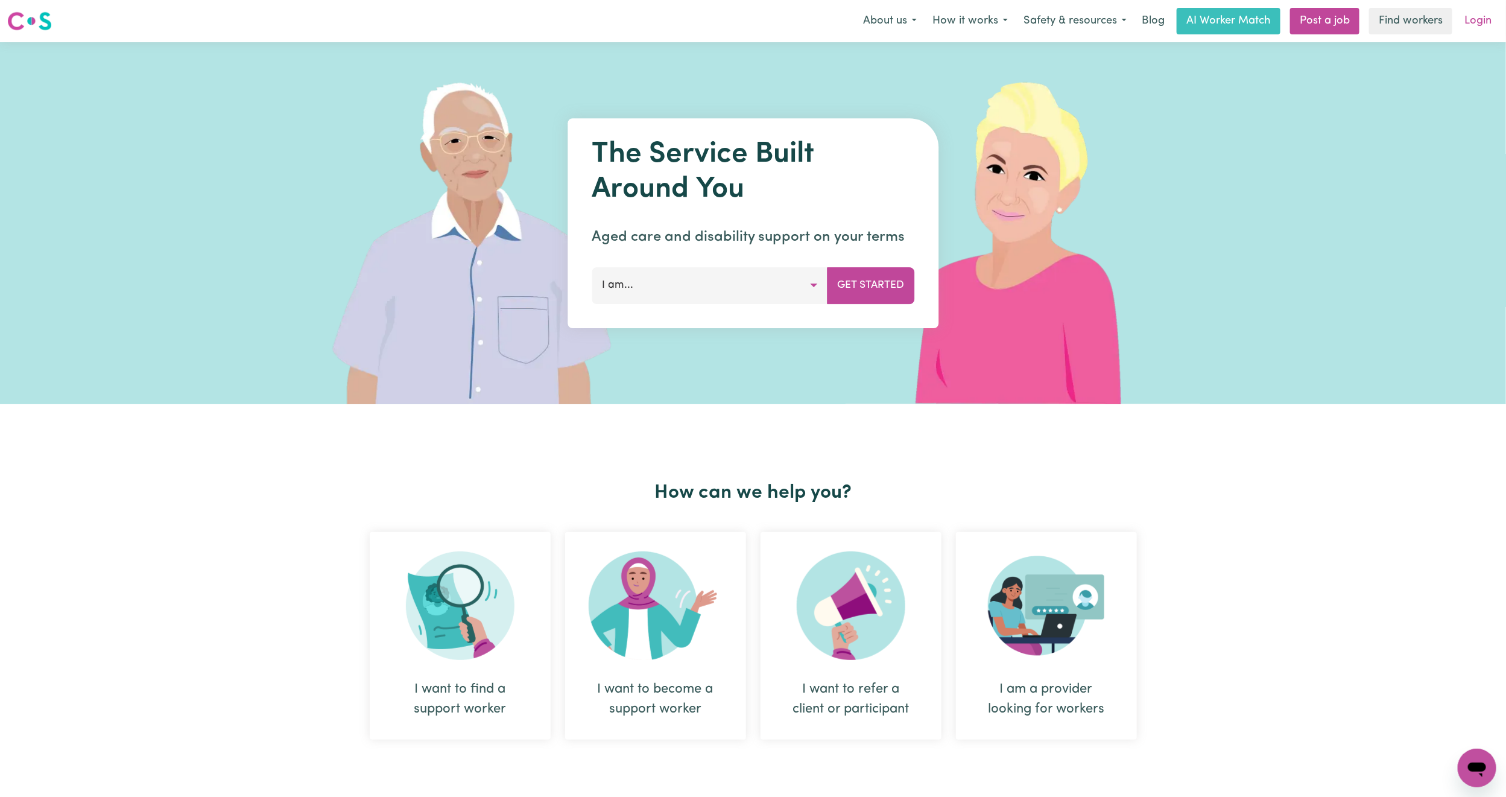
click at [1482, 28] on link "Login" at bounding box center [1479, 21] width 42 height 27
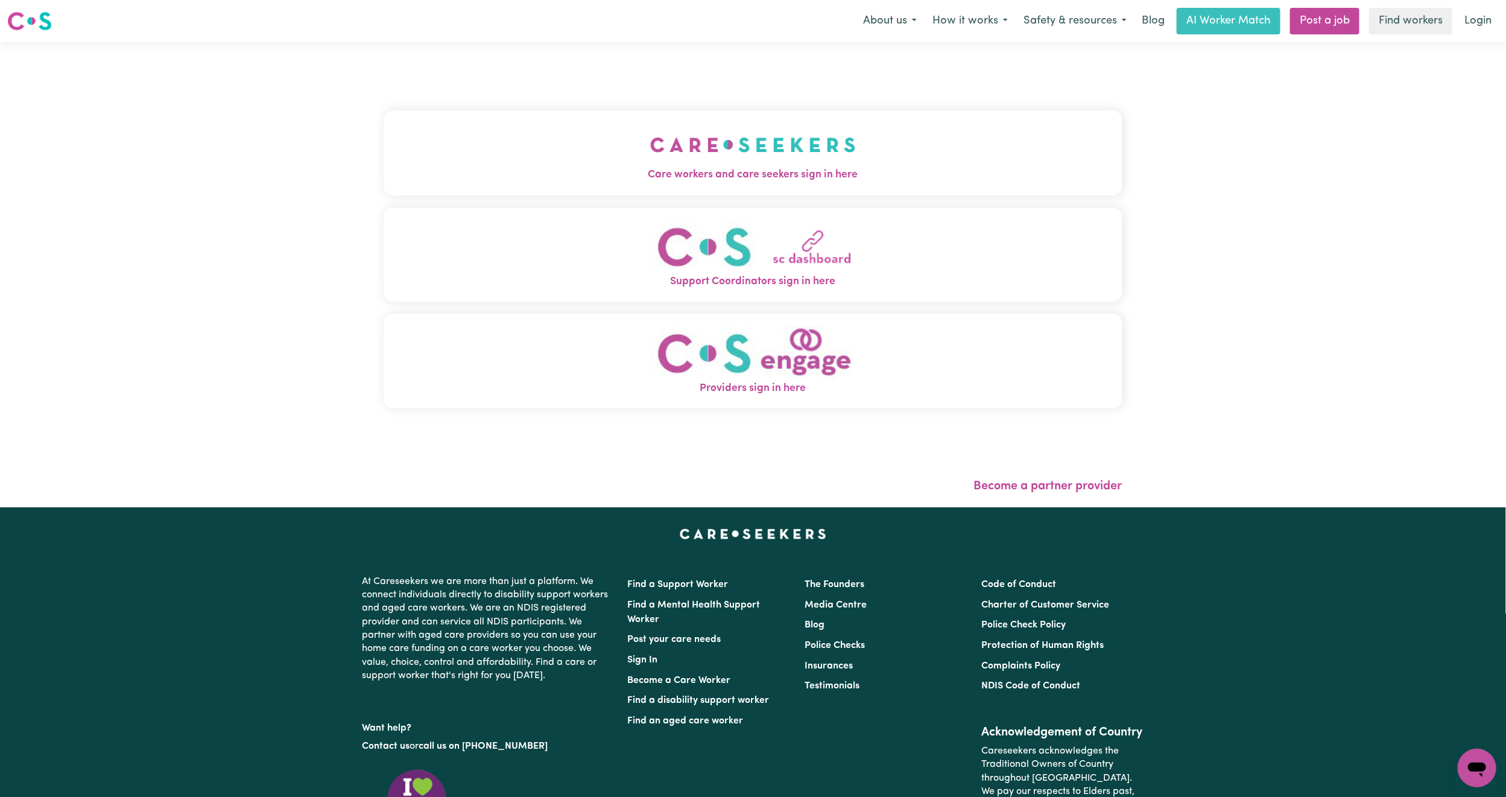
click at [607, 120] on button "Care workers and care seekers sign in here" at bounding box center [753, 152] width 739 height 84
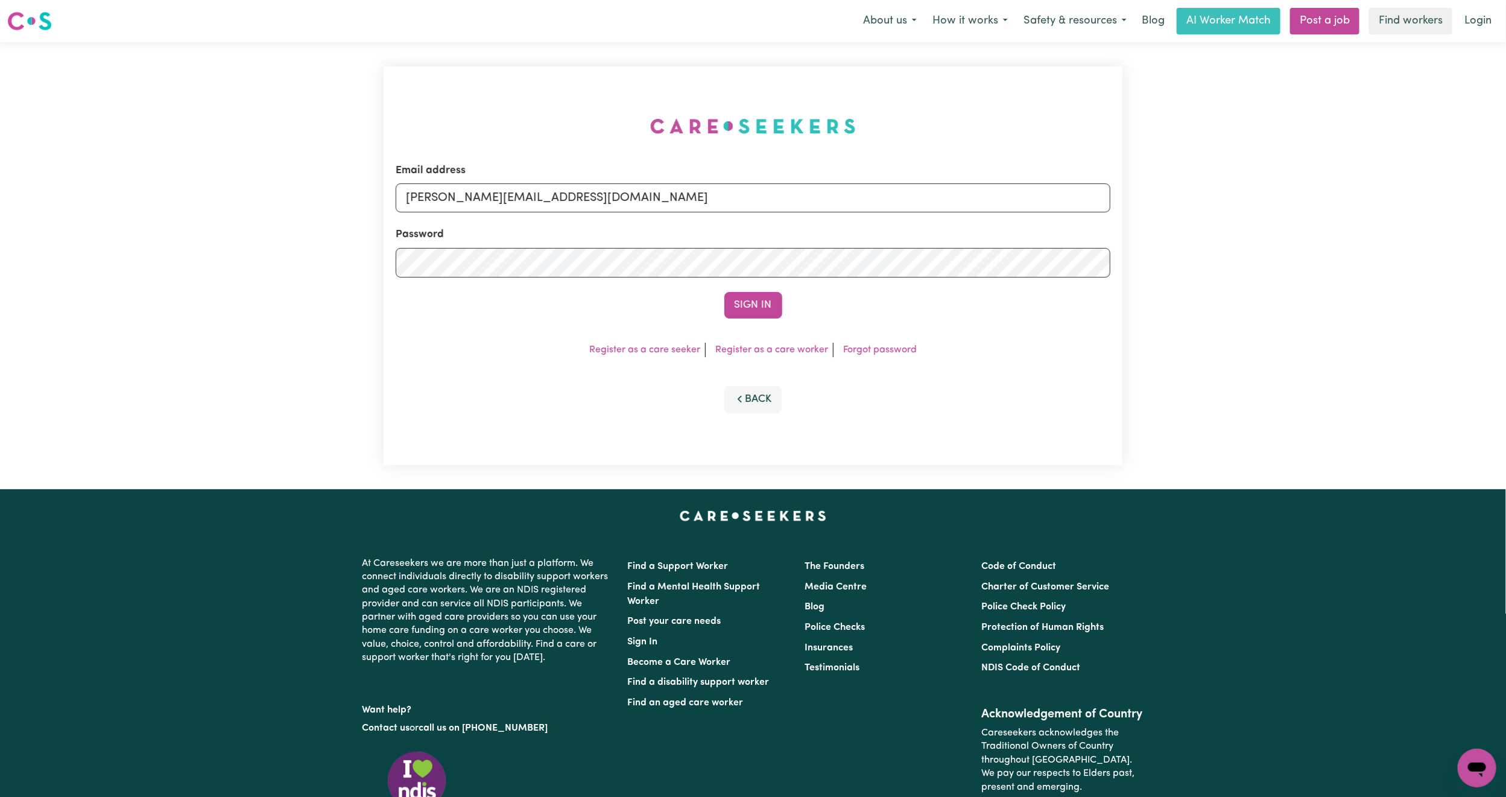
click at [491, 176] on div "Email address [PERSON_NAME][EMAIL_ADDRESS][DOMAIN_NAME]" at bounding box center [753, 187] width 715 height 49
drag, startPoint x: 518, startPoint y: 203, endPoint x: 525, endPoint y: 211, distance: 9.8
click at [518, 203] on input "mikayla+engage@careseekers.com.au" at bounding box center [753, 197] width 715 height 29
click at [471, 192] on input "superuser~mikayla@careseekers.com.au" at bounding box center [753, 197] width 715 height 29
click at [467, 196] on input "superuser~mikayla@careseekers.com.au" at bounding box center [753, 197] width 715 height 29
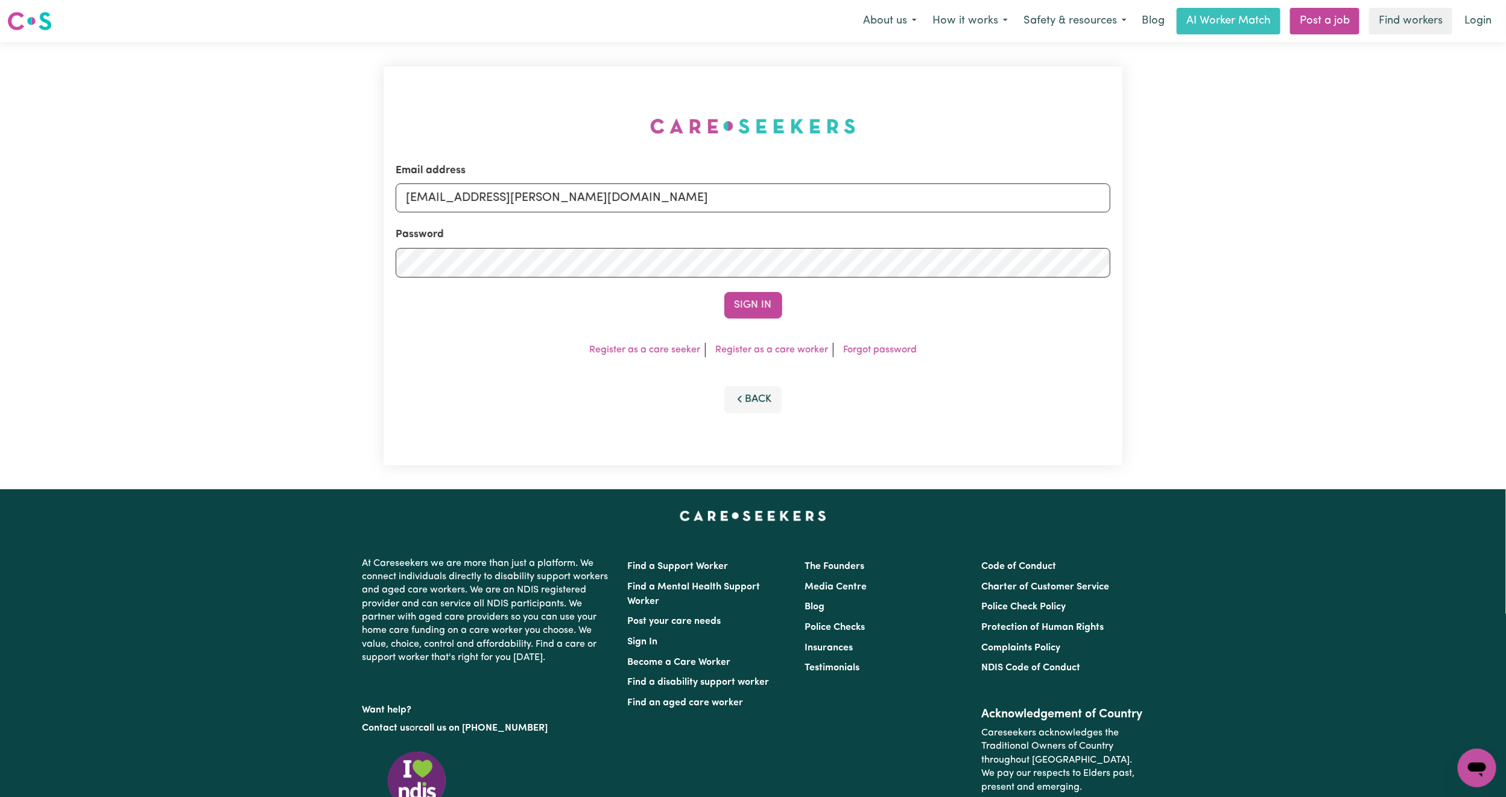
drag, startPoint x: 467, startPoint y: 196, endPoint x: 810, endPoint y: 221, distance: 343.6
click at [810, 221] on form "Email address superuser~mikayla@careseekers.com.au Password Sign In" at bounding box center [753, 241] width 715 height 156
type input "superuser~sarahmoten@outlook.com"
click at [746, 293] on button "Sign In" at bounding box center [754, 305] width 58 height 27
